Goal: Transaction & Acquisition: Purchase product/service

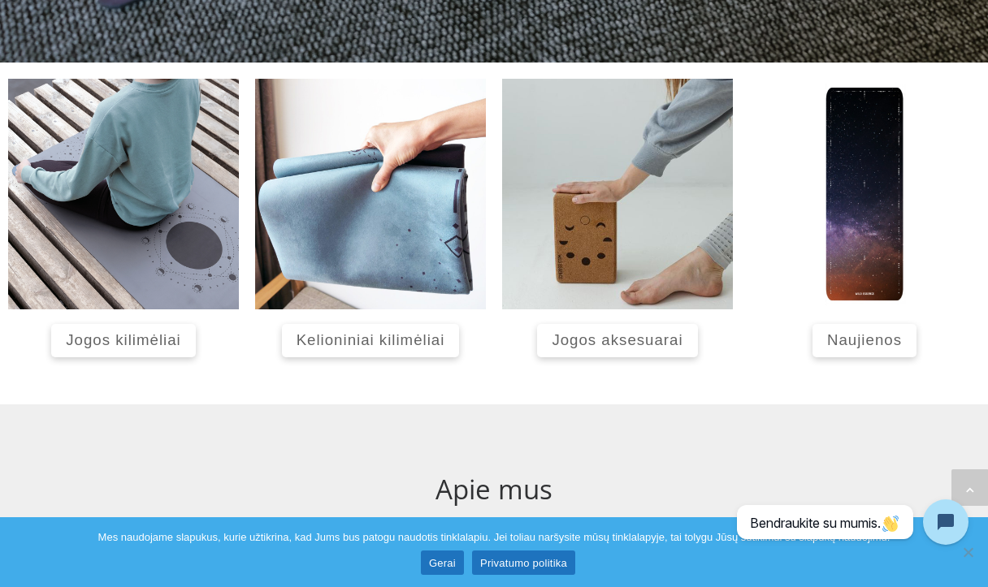
scroll to position [657, 0]
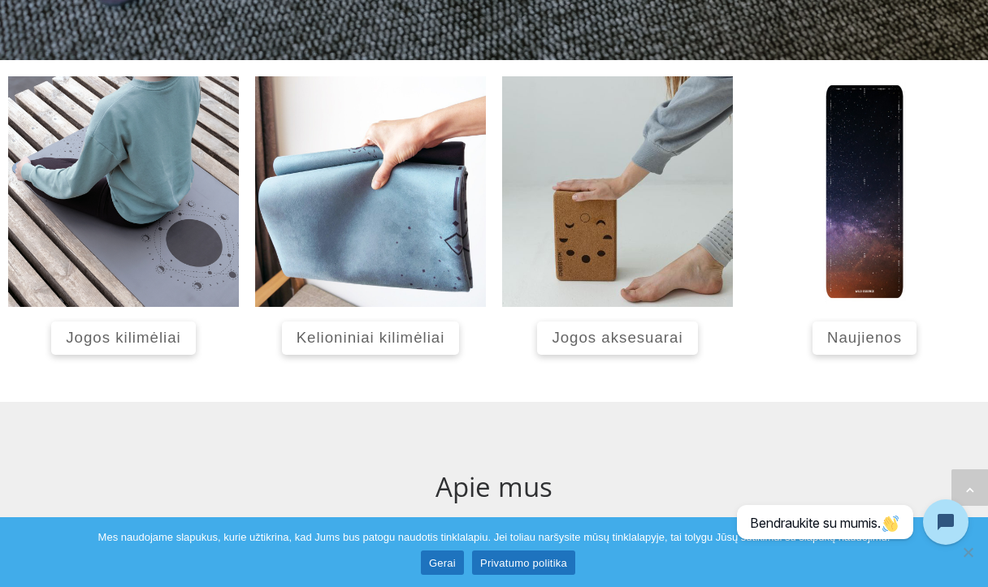
click at [124, 342] on span "Jogos kilimėliai" at bounding box center [123, 337] width 115 height 17
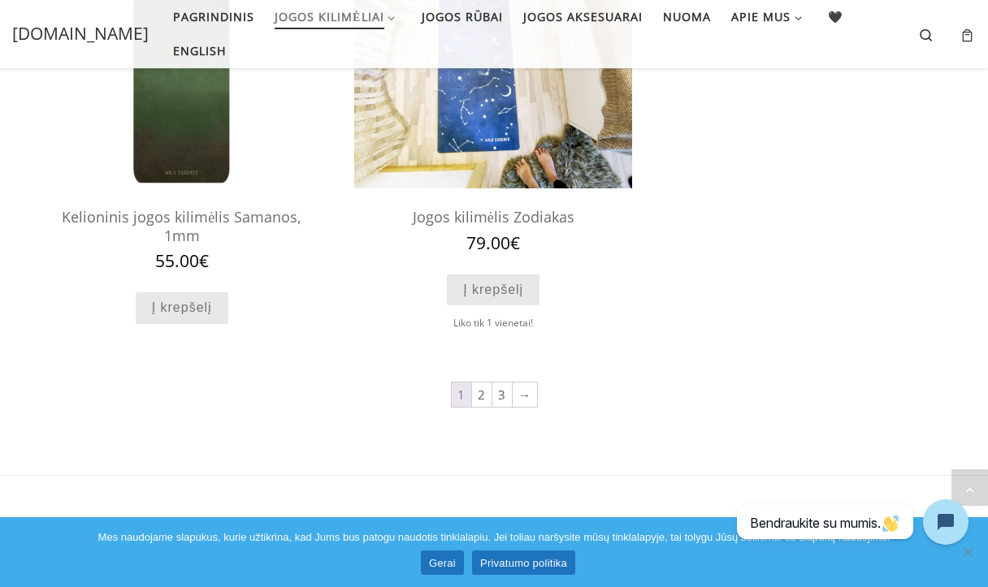
scroll to position [1334, 0]
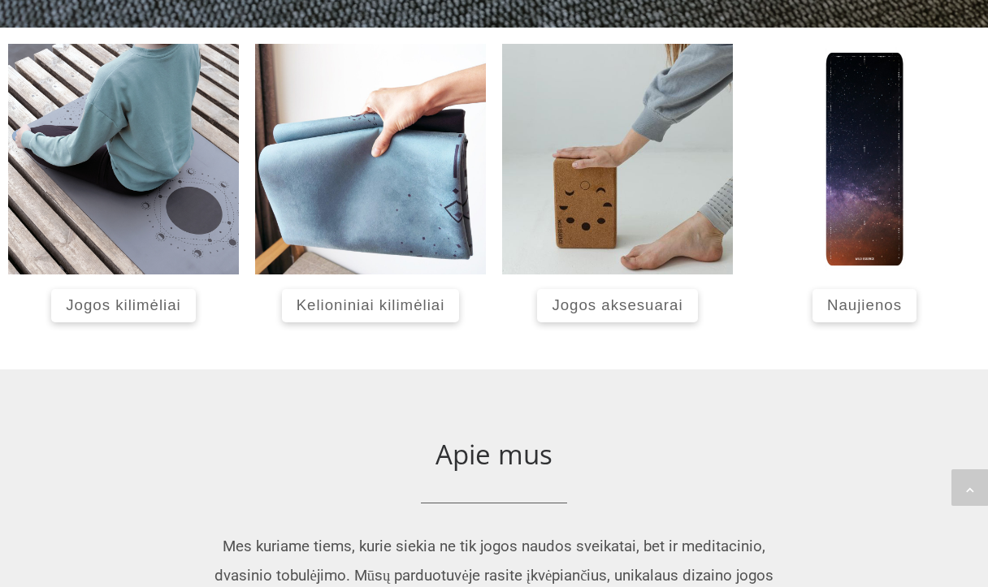
scroll to position [657, 0]
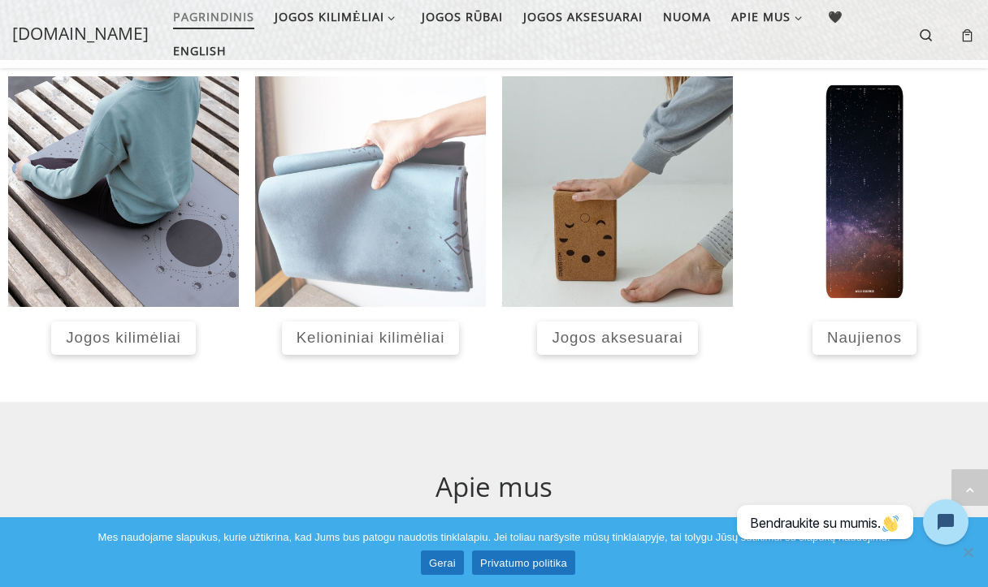
click at [364, 253] on img at bounding box center [370, 191] width 231 height 231
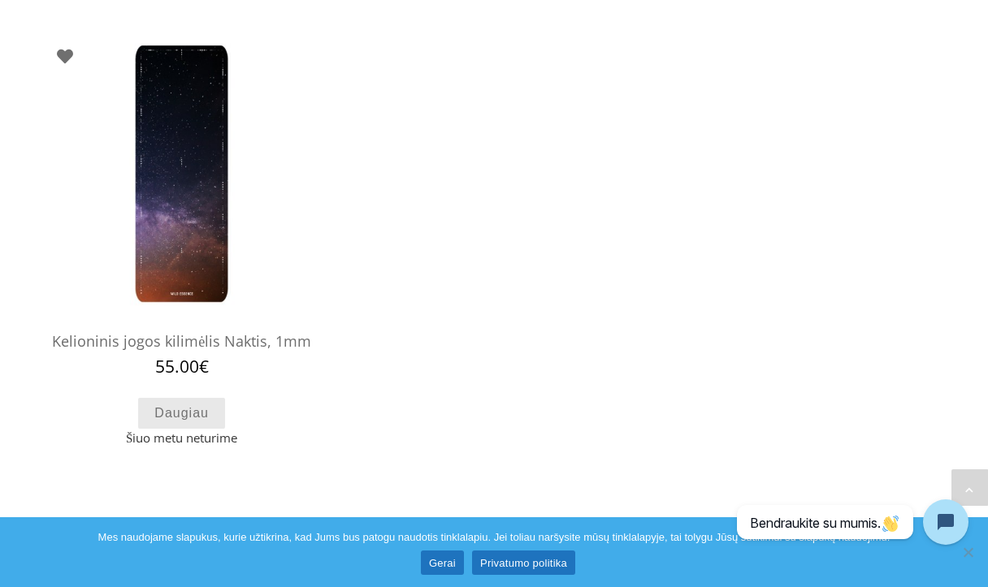
scroll to position [624, 0]
